Goal: Task Accomplishment & Management: Use online tool/utility

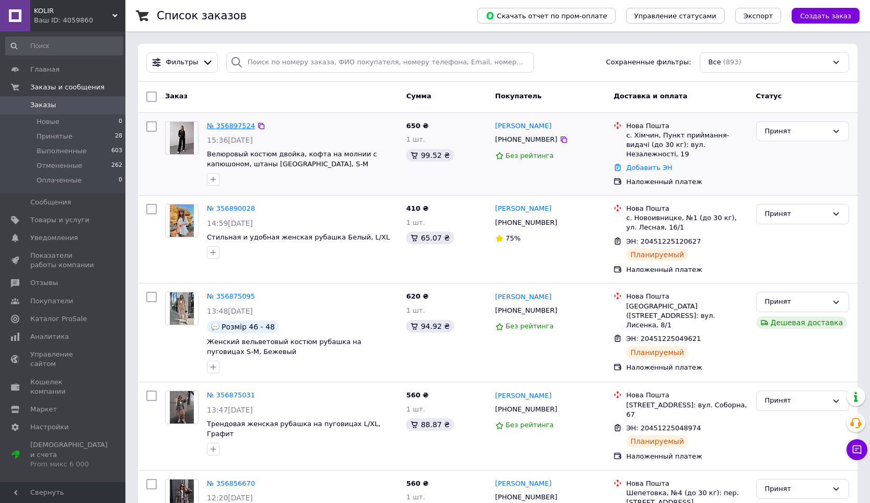
click at [229, 125] on link "№ 356897524" at bounding box center [231, 126] width 48 height 8
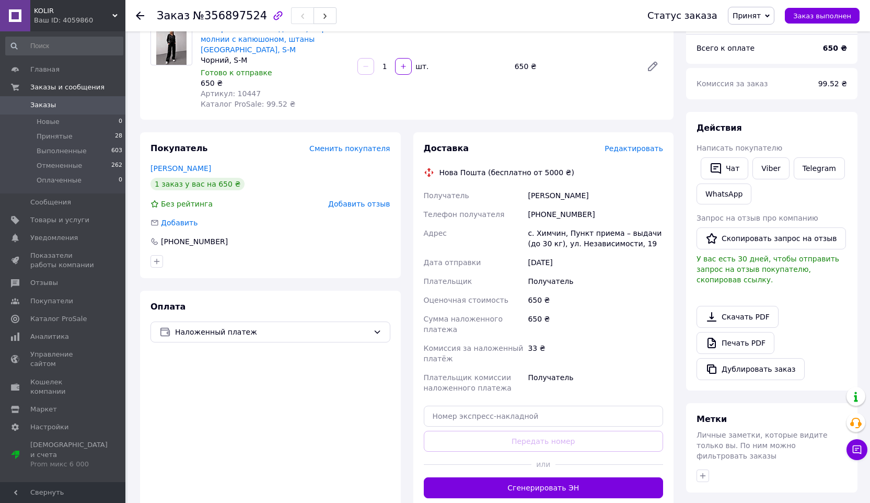
scroll to position [99, 0]
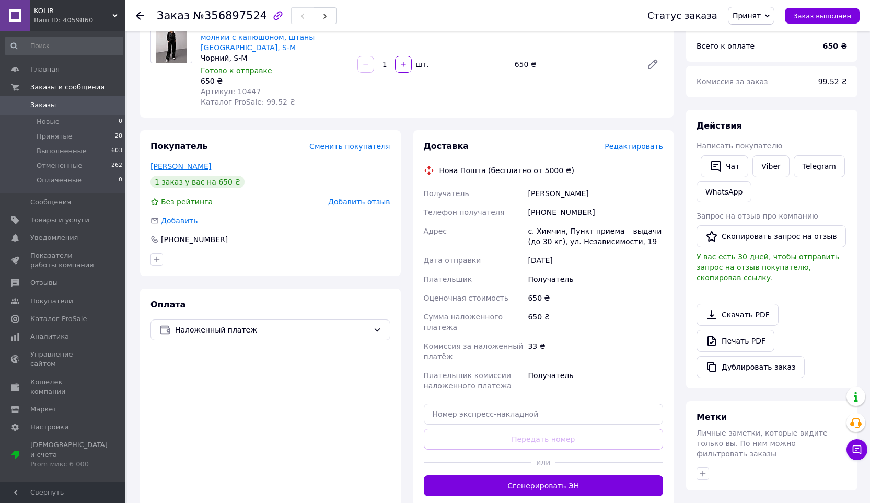
click at [207, 168] on link "[PERSON_NAME]" at bounding box center [180, 166] width 61 height 8
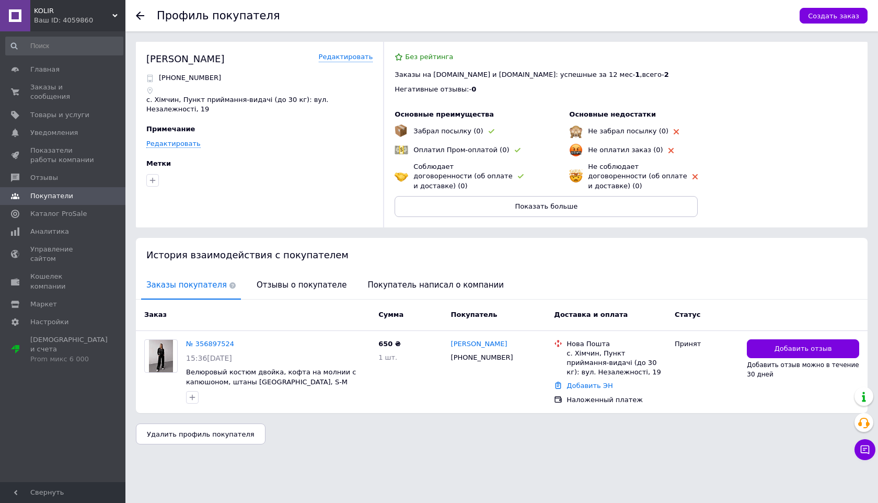
click at [137, 12] on icon at bounding box center [140, 15] width 8 height 8
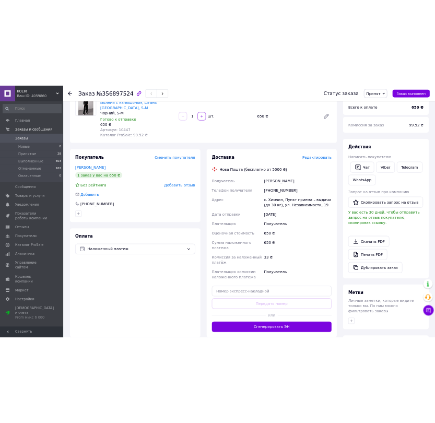
scroll to position [239, 0]
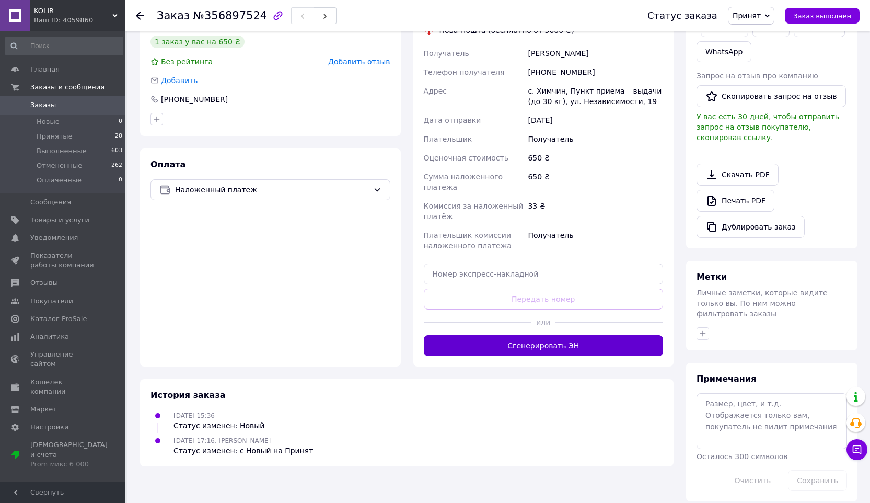
click at [540, 343] on button "Сгенерировать ЭН" at bounding box center [544, 345] width 240 height 21
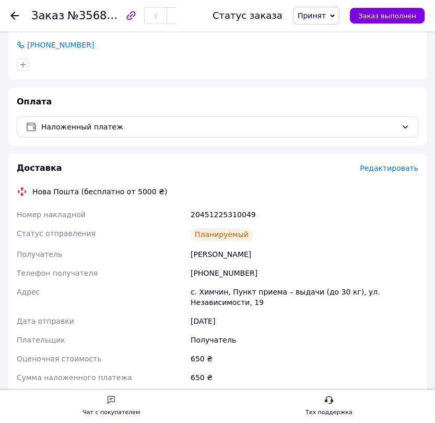
scroll to position [295, 0]
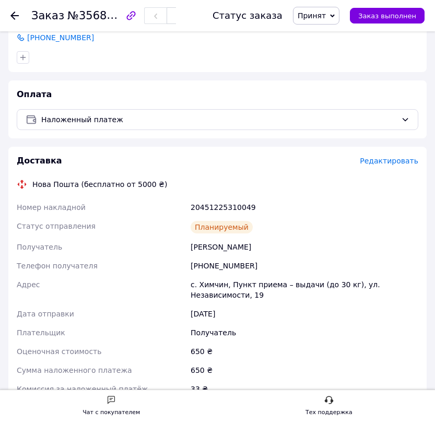
drag, startPoint x: 189, startPoint y: 236, endPoint x: 276, endPoint y: 236, distance: 87.2
click at [276, 238] on div "[PERSON_NAME]" at bounding box center [305, 247] width 232 height 19
copy div "[PERSON_NAME]"
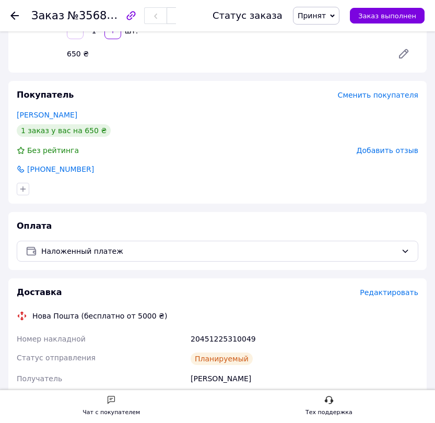
scroll to position [333, 0]
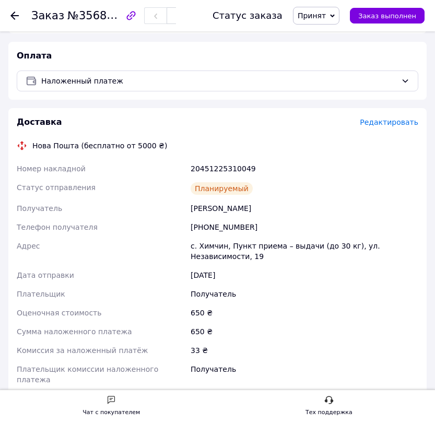
click at [190, 159] on div "20451225310049" at bounding box center [305, 168] width 232 height 19
drag, startPoint x: 190, startPoint y: 156, endPoint x: 265, endPoint y: 157, distance: 75.2
click at [265, 159] on div "20451225310049" at bounding box center [305, 168] width 232 height 19
copy div "20451225310049"
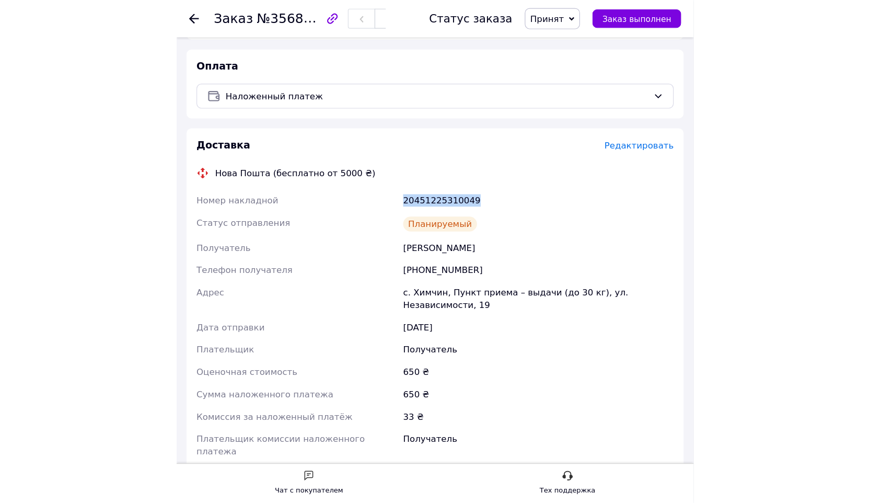
scroll to position [193, 0]
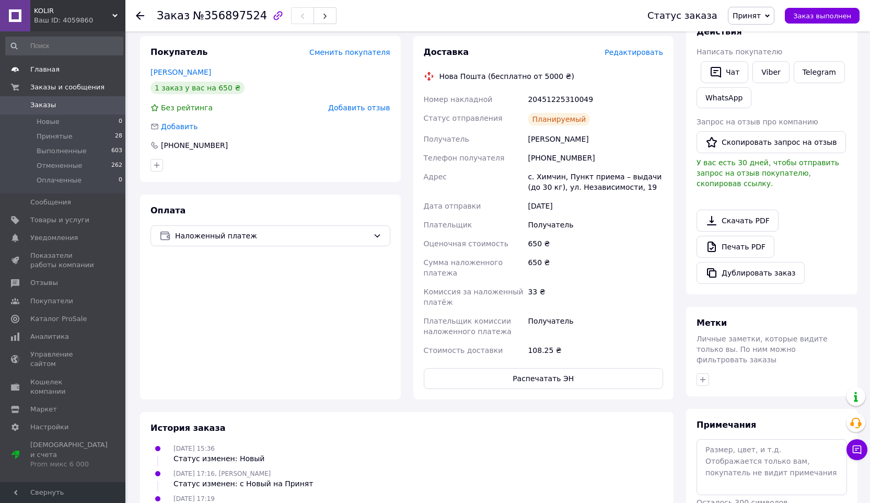
click at [38, 72] on span "Главная" at bounding box center [44, 69] width 29 height 9
